Goal: Answer question/provide support

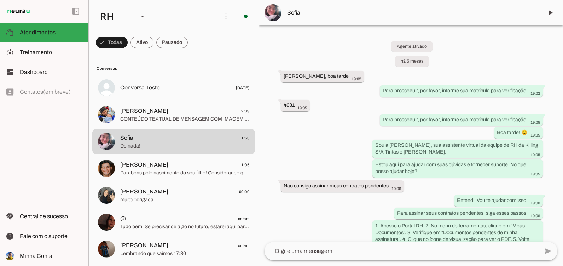
scroll to position [6102, 0]
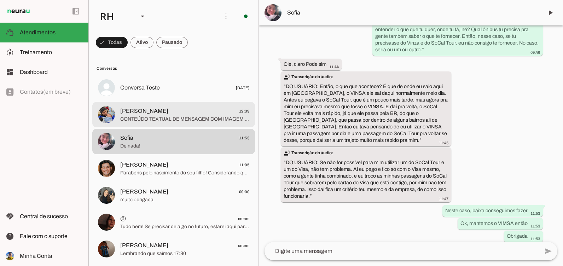
click at [171, 111] on span "[PERSON_NAME] 12:39" at bounding box center [184, 111] width 129 height 9
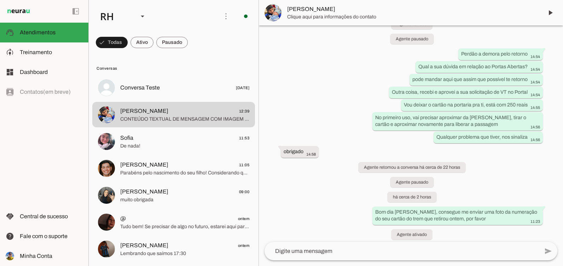
scroll to position [3242, 0]
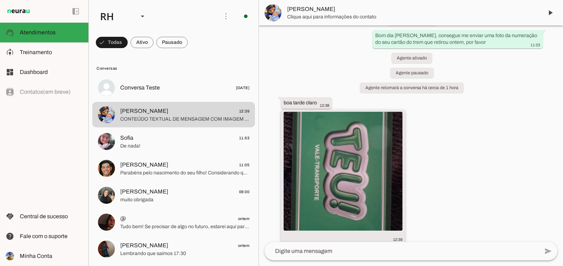
click at [319, 157] on img at bounding box center [343, 171] width 119 height 119
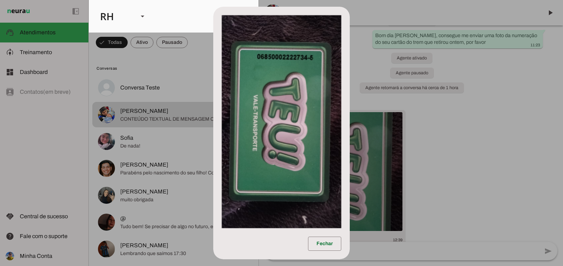
click at [350, 96] on dialog "Fechar" at bounding box center [281, 133] width 137 height 253
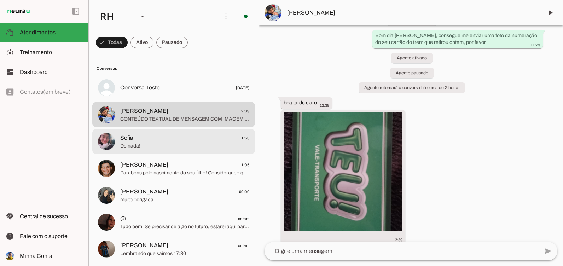
click at [144, 93] on div at bounding box center [184, 88] width 129 height 10
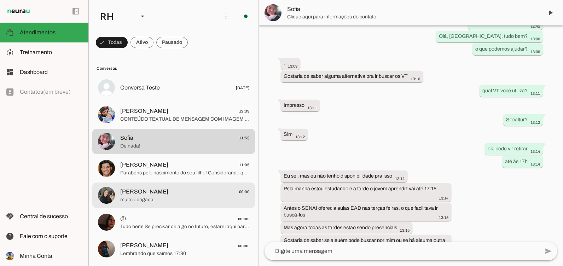
scroll to position [6102, 0]
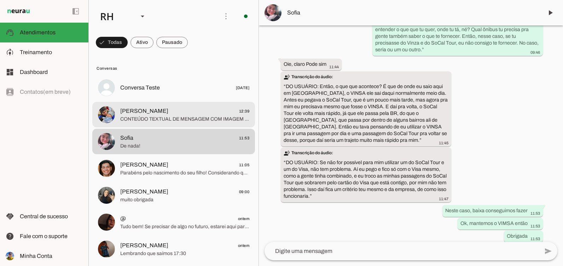
click at [152, 110] on span "[PERSON_NAME] 12:39" at bounding box center [184, 111] width 129 height 9
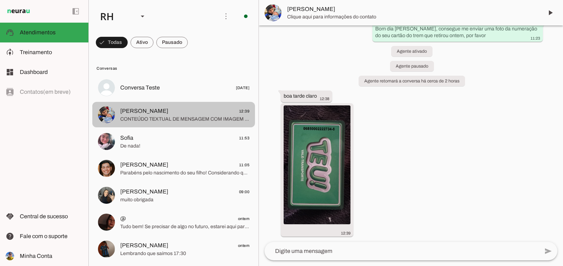
scroll to position [3242, 0]
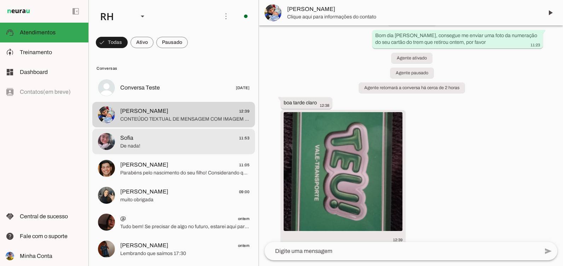
click at [138, 100] on md-item "Sofia 11:53 De nada!" at bounding box center [173, 87] width 163 height 25
click at [137, 100] on md-item "[PERSON_NAME] 11:05 Parabéns pelo nascimento do seu filho! Considerando que a l…" at bounding box center [173, 87] width 163 height 25
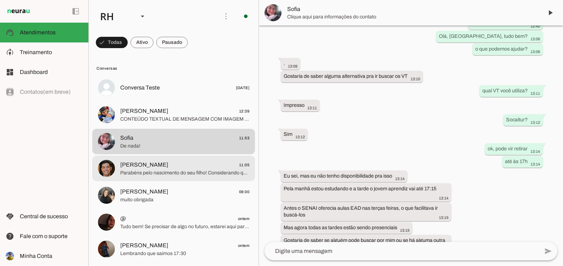
scroll to position [6102, 0]
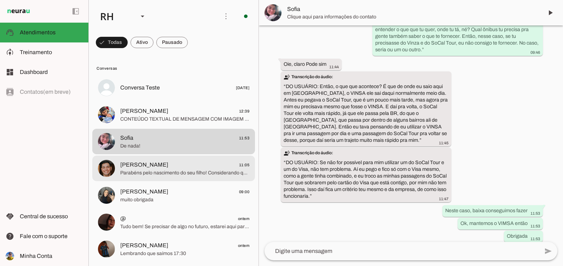
click at [137, 162] on span "[PERSON_NAME]" at bounding box center [144, 165] width 48 height 8
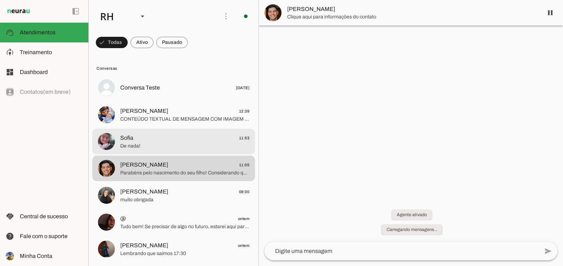
click at [138, 143] on span "De nada!" at bounding box center [184, 146] width 129 height 7
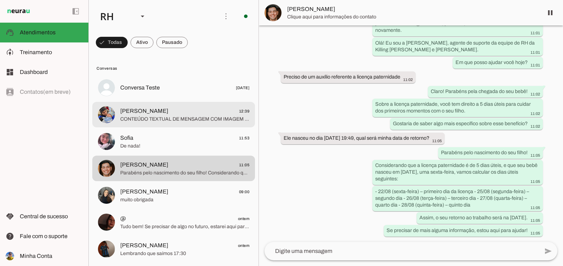
scroll to position [116, 0]
click at [134, 120] on span "CONTEÚDO TEXTUAL DE MENSAGEM COM IMAGEM (URL [URL][DOMAIN_NAME]) :" at bounding box center [184, 119] width 129 height 7
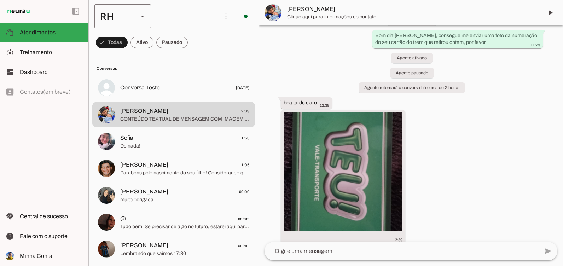
scroll to position [3242, 0]
